Goal: Task Accomplishment & Management: Use online tool/utility

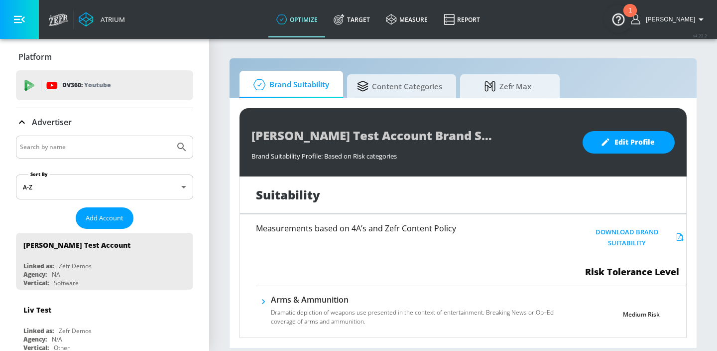
click at [107, 147] on input "Search by name" at bounding box center [95, 146] width 151 height 13
type input "american express"
click at [171, 136] on button "Submit Search" at bounding box center [182, 147] width 22 height 22
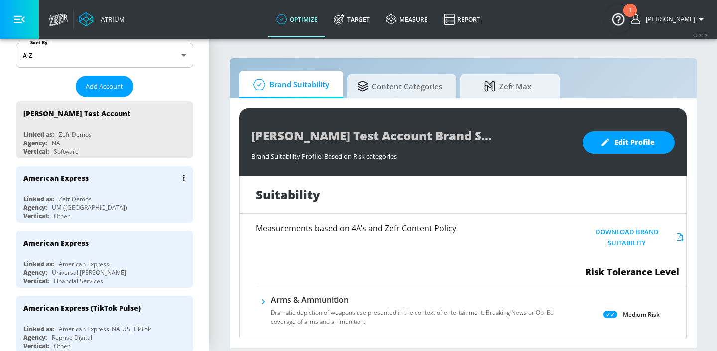
scroll to position [135, 0]
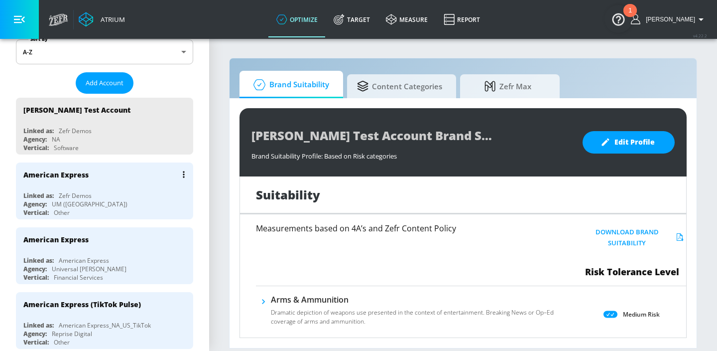
click at [117, 191] on div "Linked as: Zefr Demos" at bounding box center [106, 195] width 167 height 8
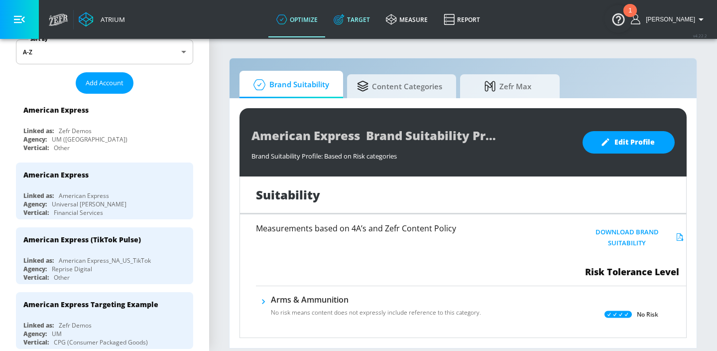
click at [355, 27] on link "Target" at bounding box center [352, 19] width 52 height 36
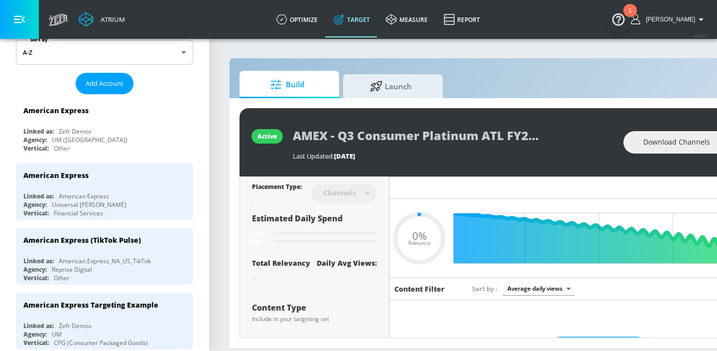
type input "0.29"
